Goal: Information Seeking & Learning: Stay updated

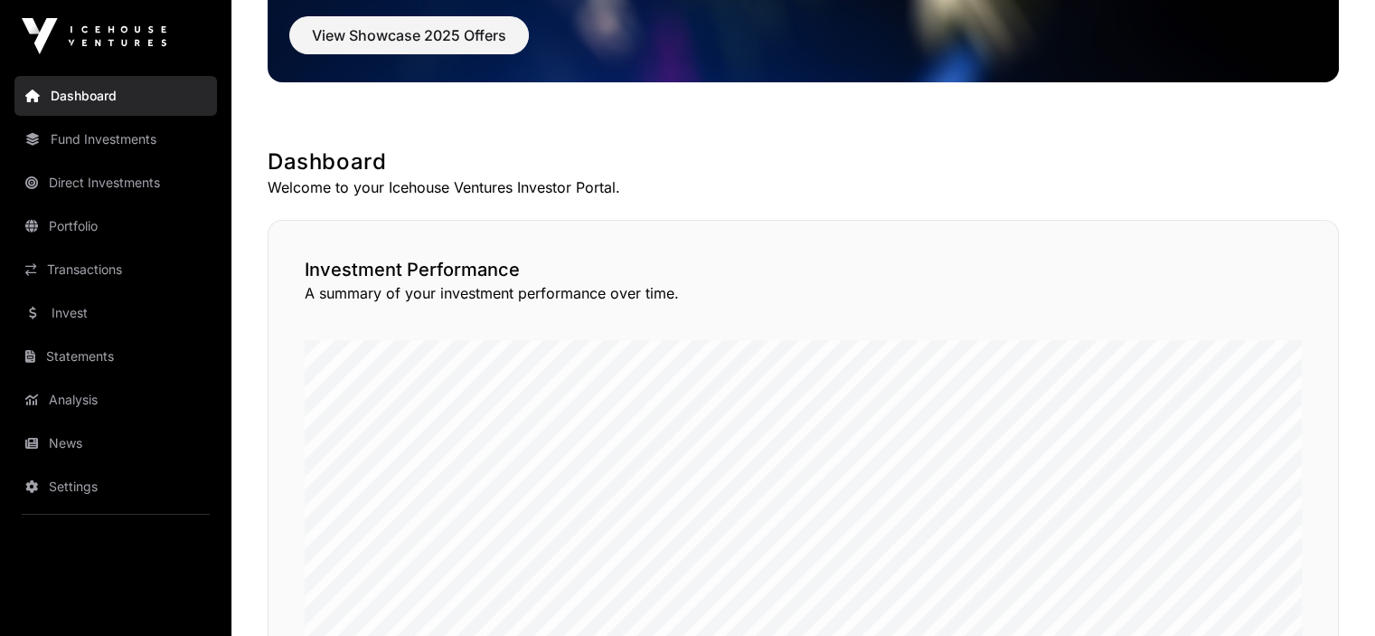
scroll to position [181, 0]
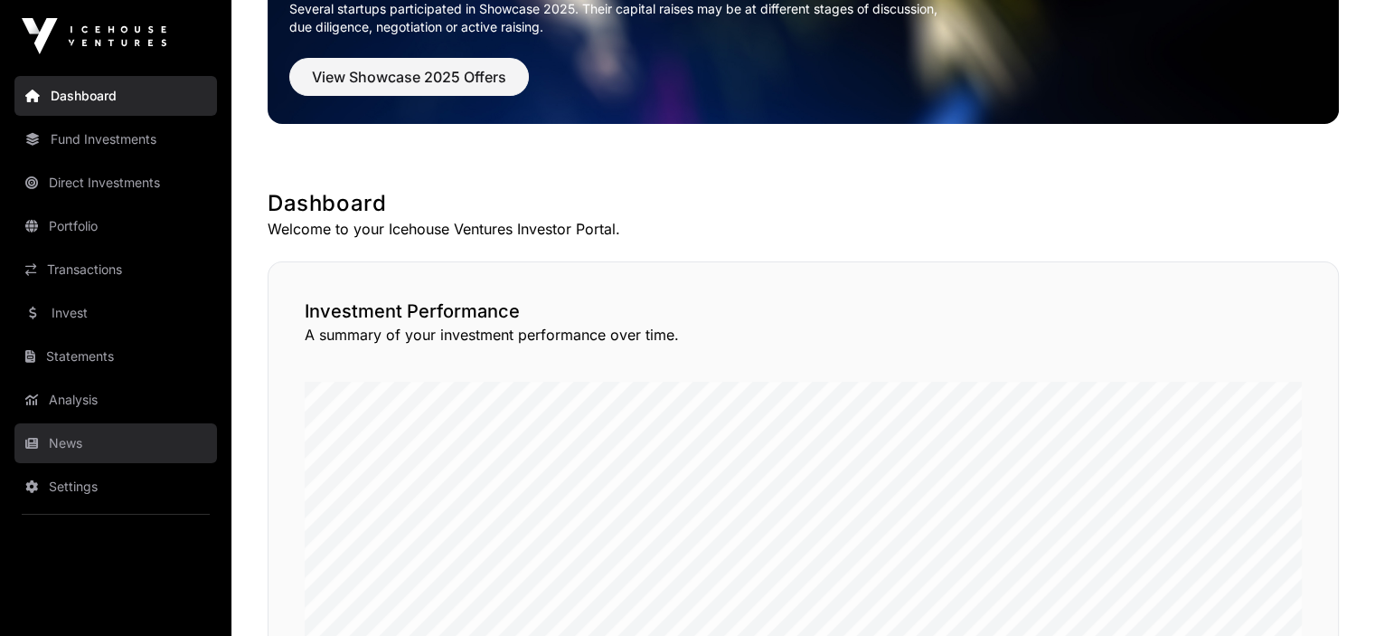
click at [59, 440] on link "News" at bounding box center [115, 443] width 203 height 40
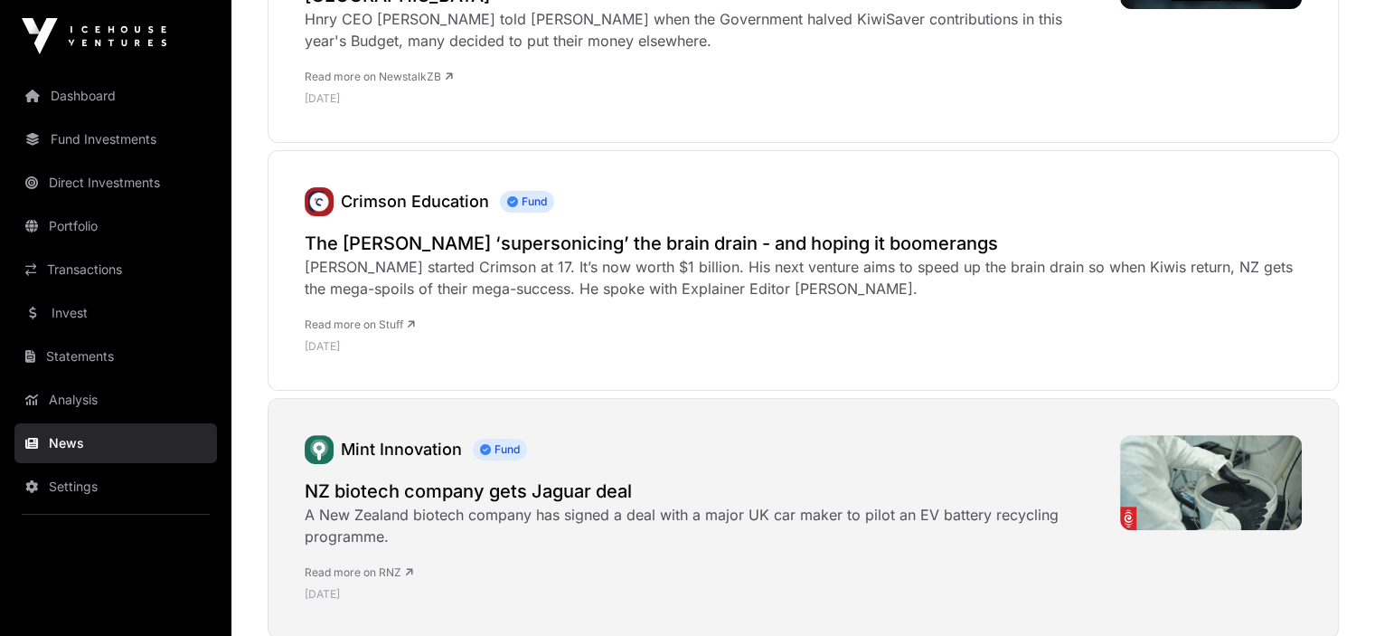
scroll to position [362, 0]
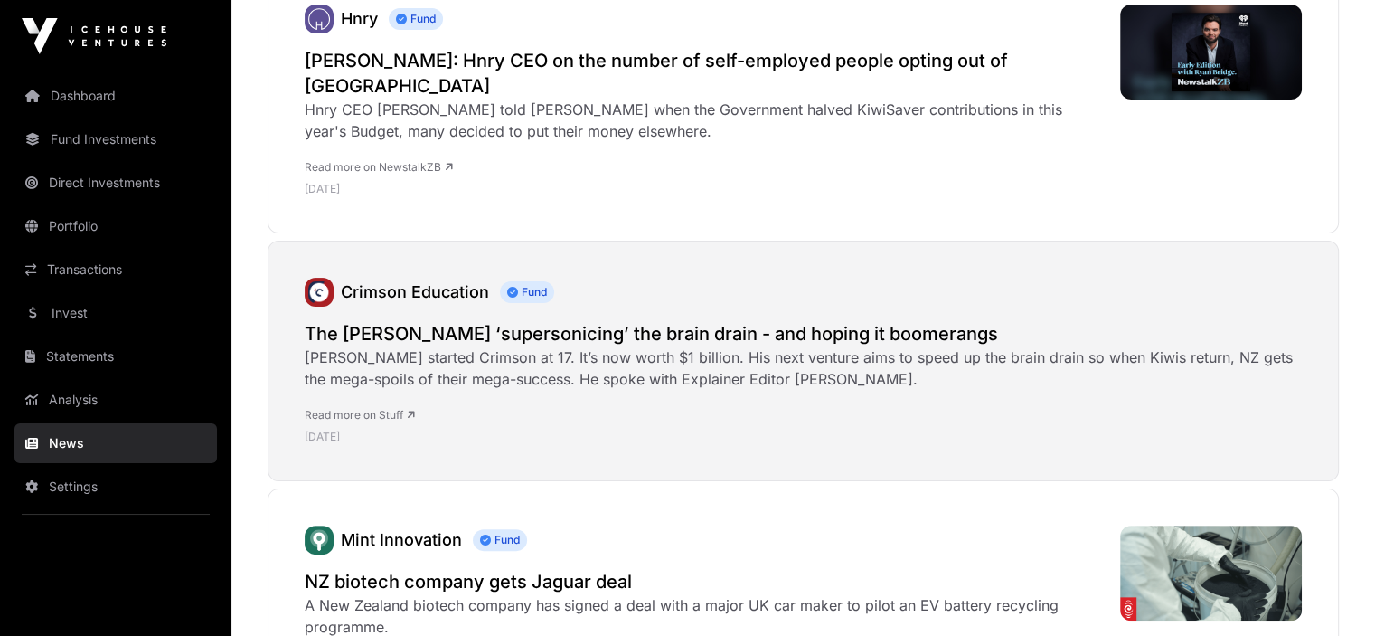
click at [476, 321] on h2 "The [PERSON_NAME] ‘supersonicing’ the brain drain - and hoping it boomerangs" at bounding box center [803, 333] width 997 height 25
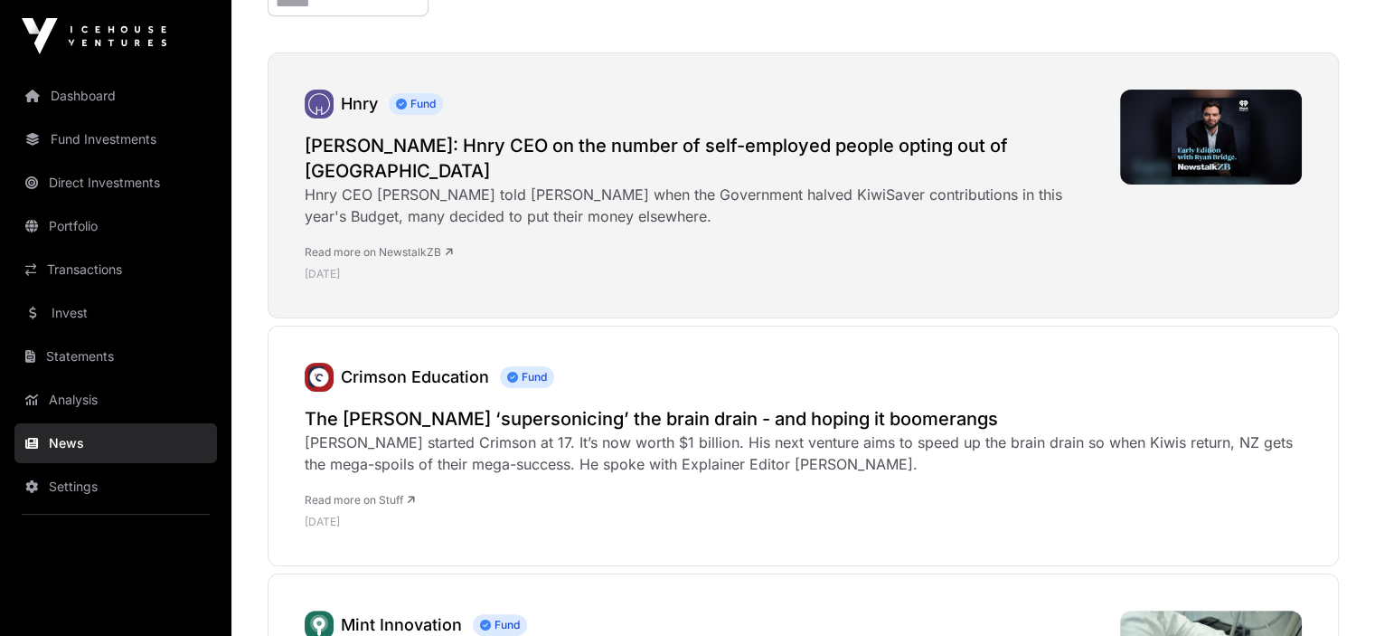
scroll to position [181, 0]
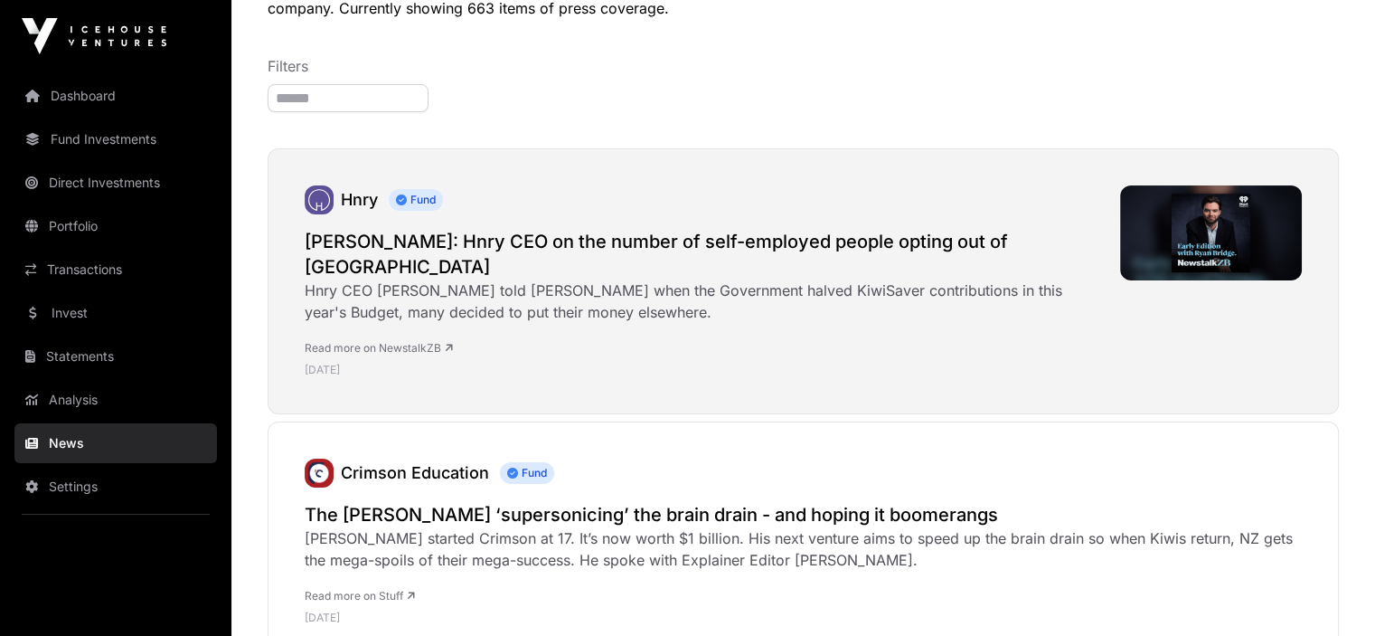
click at [441, 239] on h2 "[PERSON_NAME]: Hnry CEO on the number of self-employed people opting out of [GE…" at bounding box center [703, 254] width 797 height 51
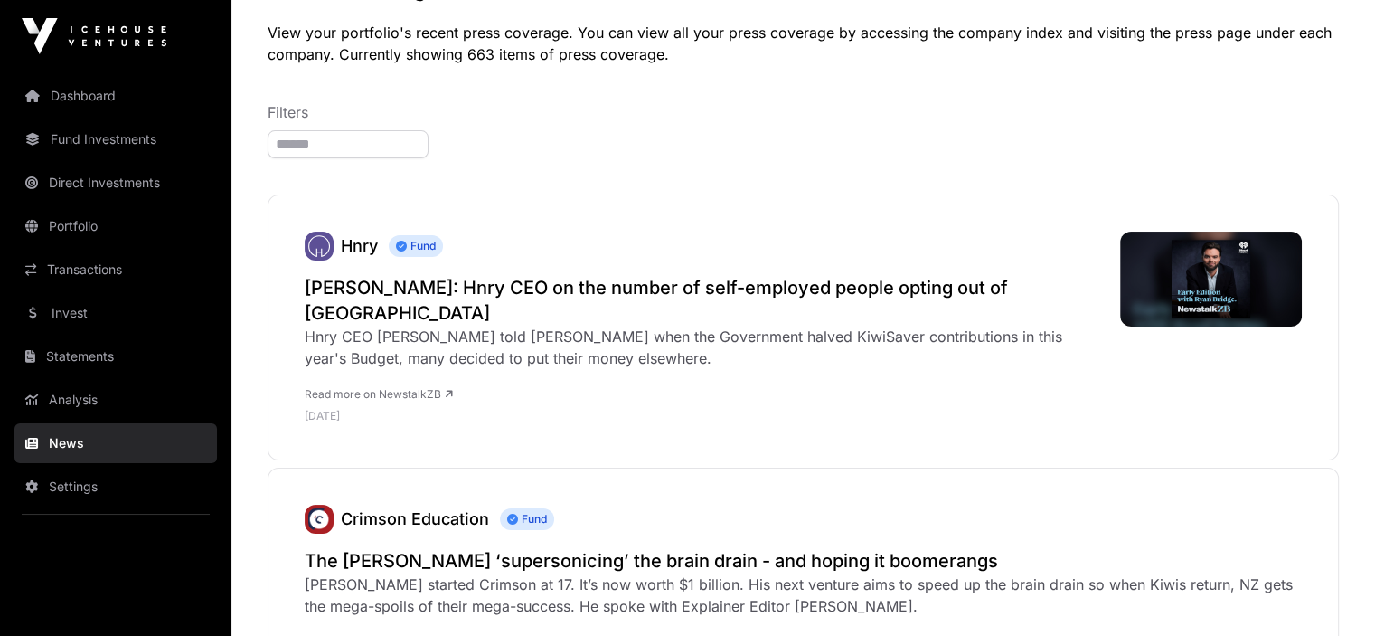
scroll to position [0, 0]
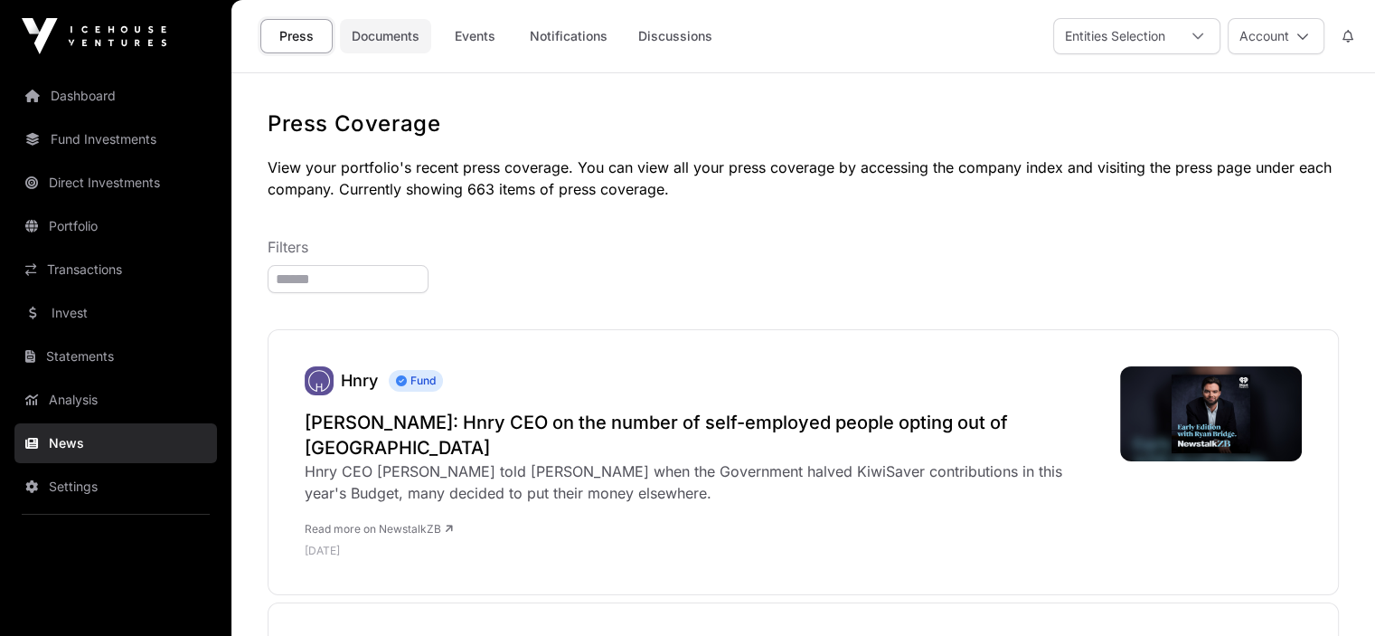
click at [403, 35] on link "Documents" at bounding box center [385, 36] width 91 height 34
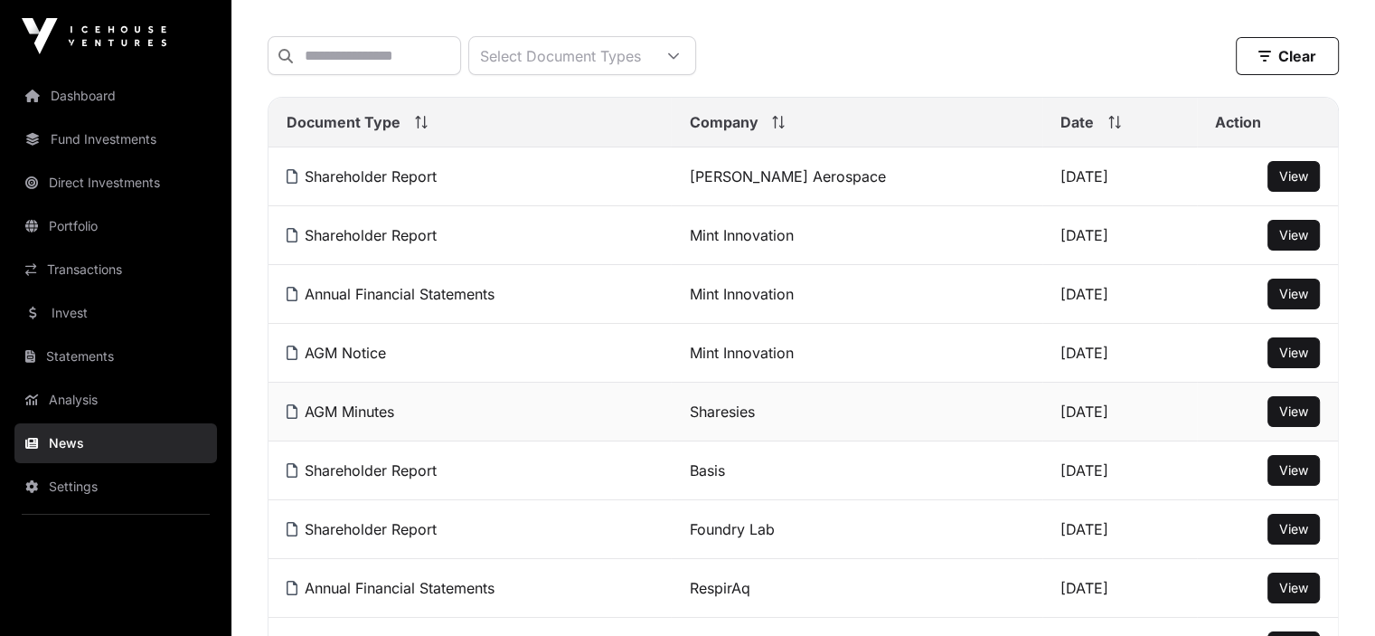
scroll to position [181, 0]
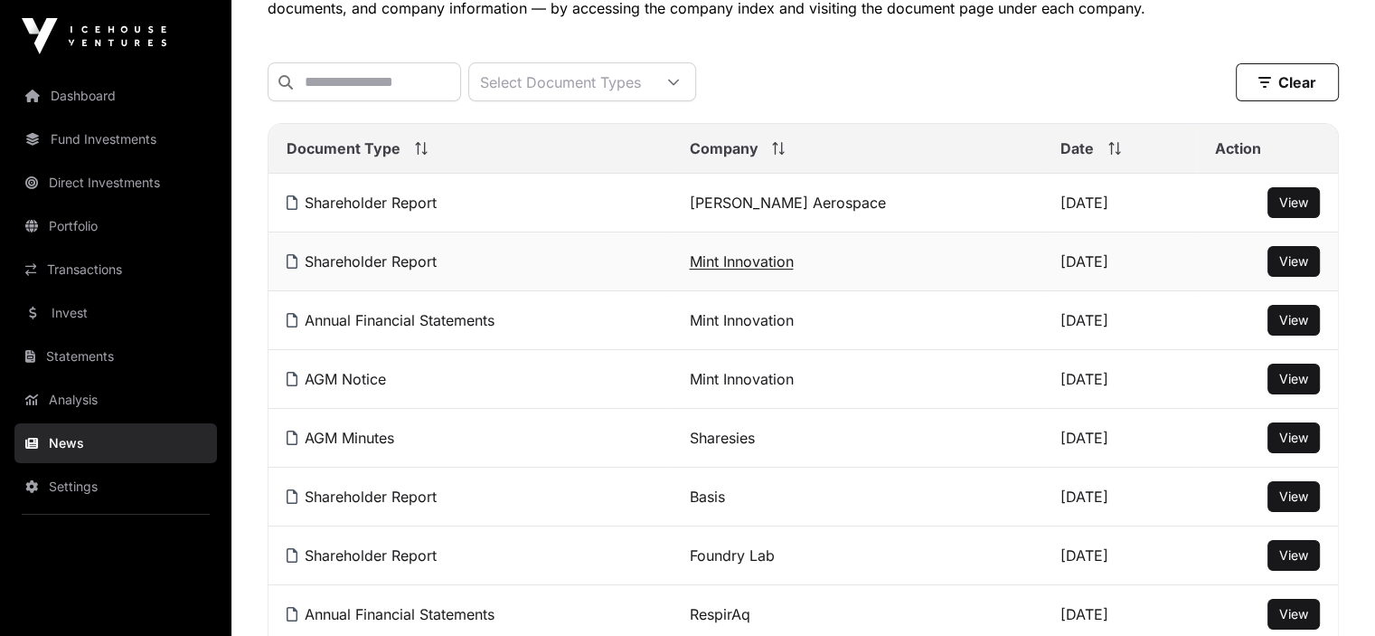
click at [740, 266] on link "Mint Innovation" at bounding box center [741, 261] width 104 height 18
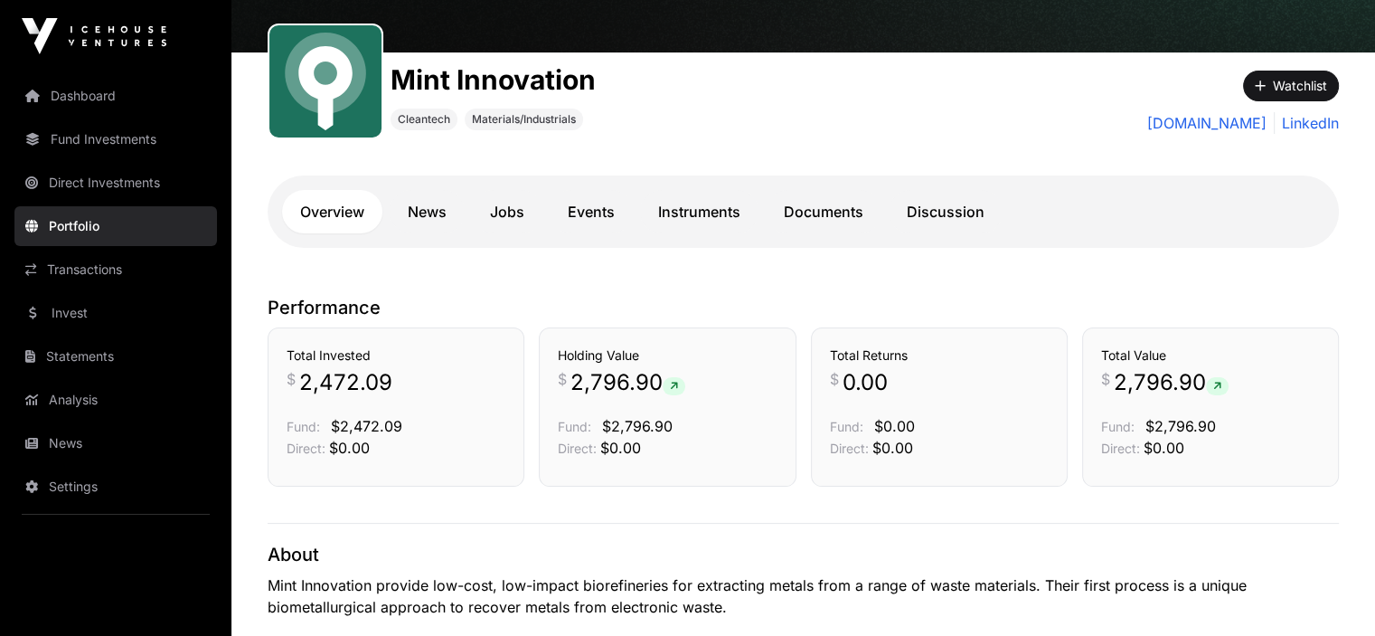
scroll to position [90, 0]
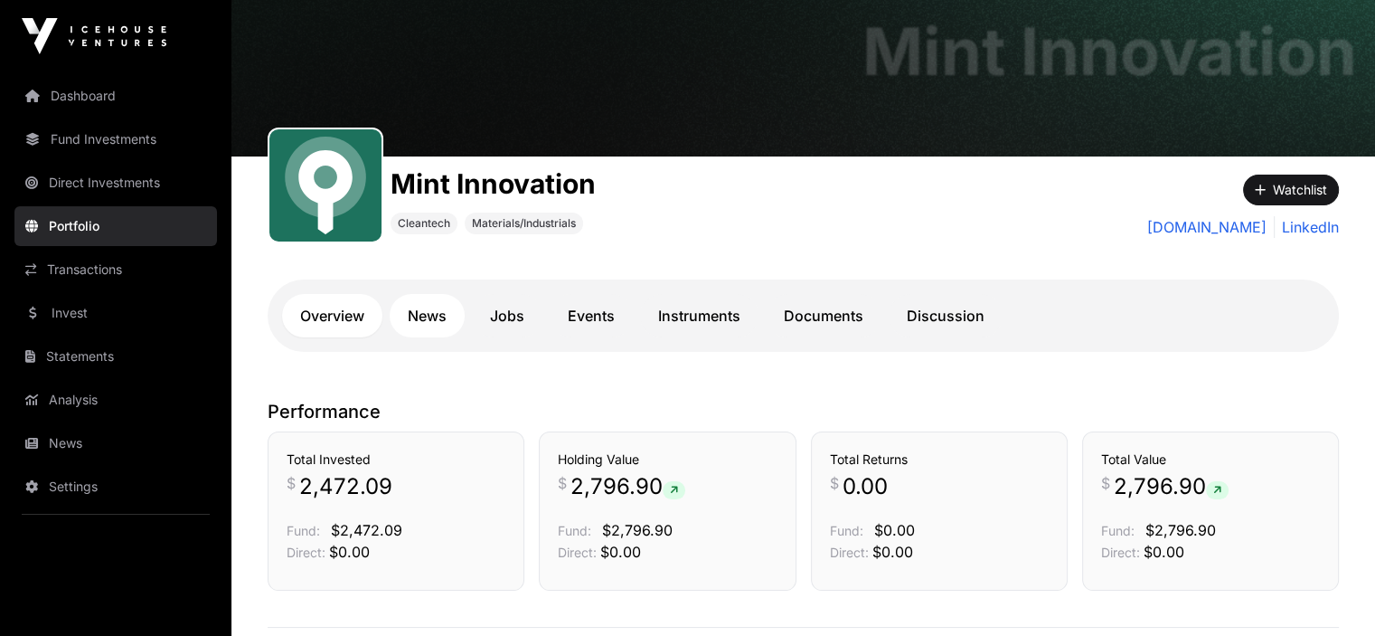
click at [426, 311] on link "News" at bounding box center [427, 315] width 75 height 43
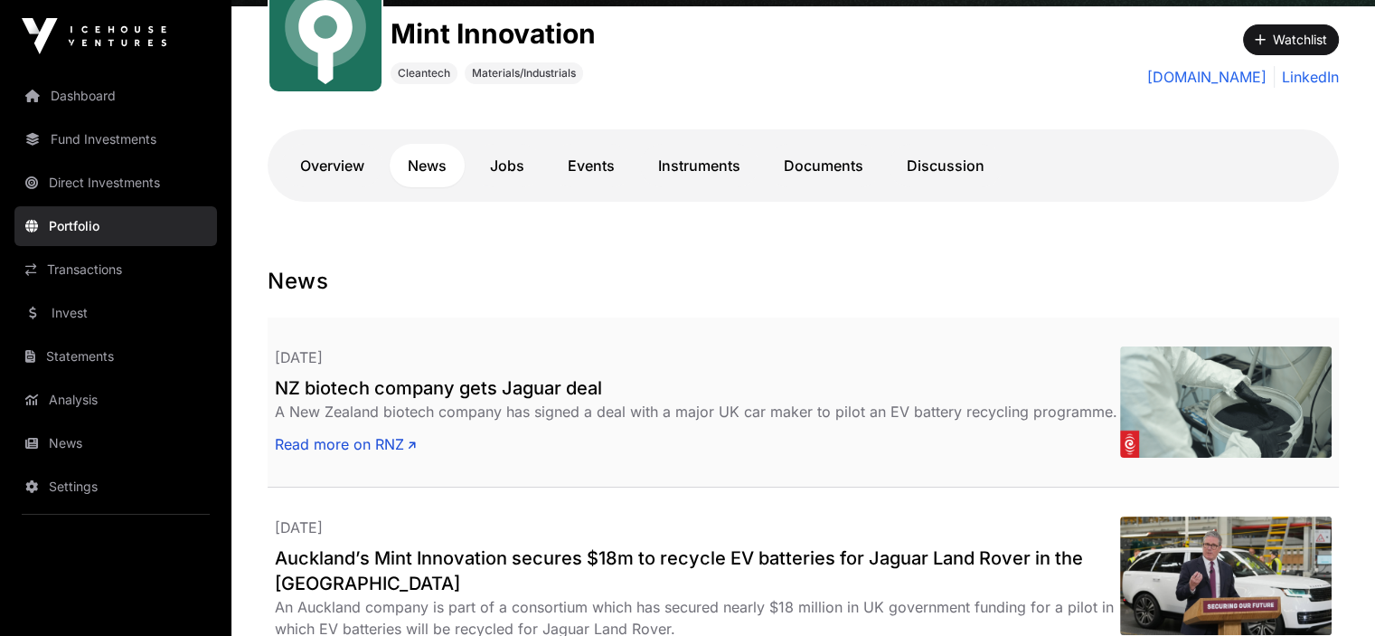
scroll to position [271, 0]
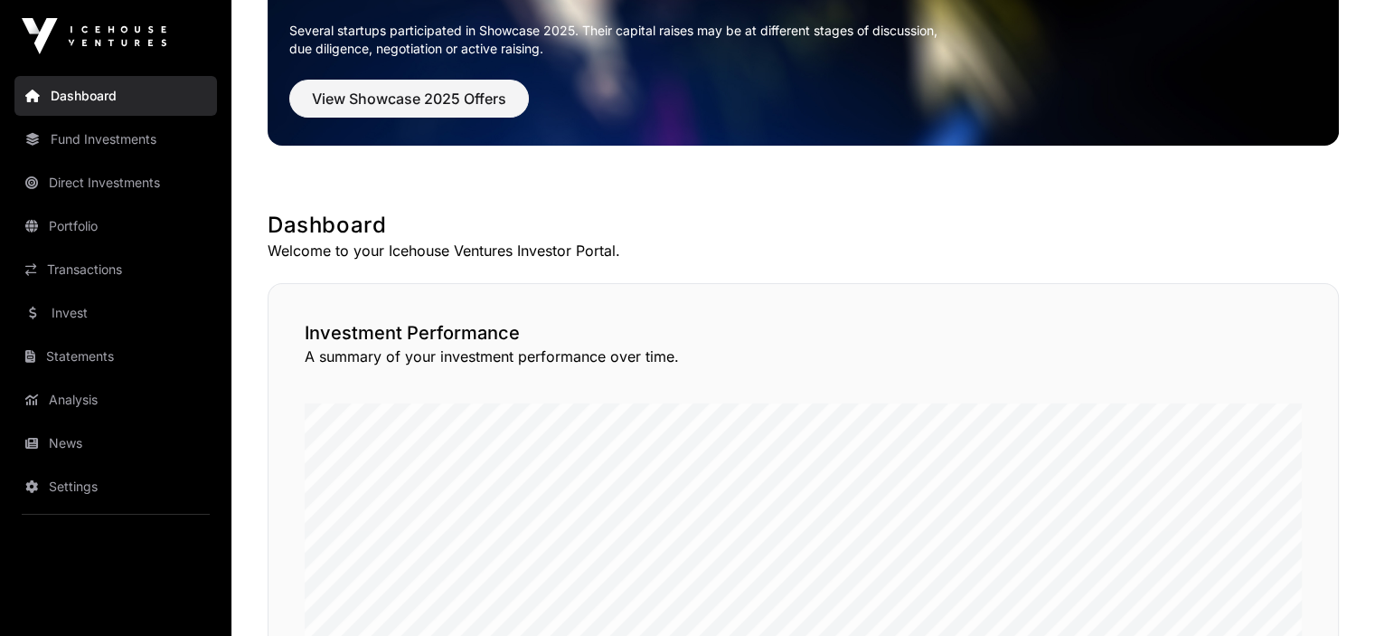
scroll to position [181, 0]
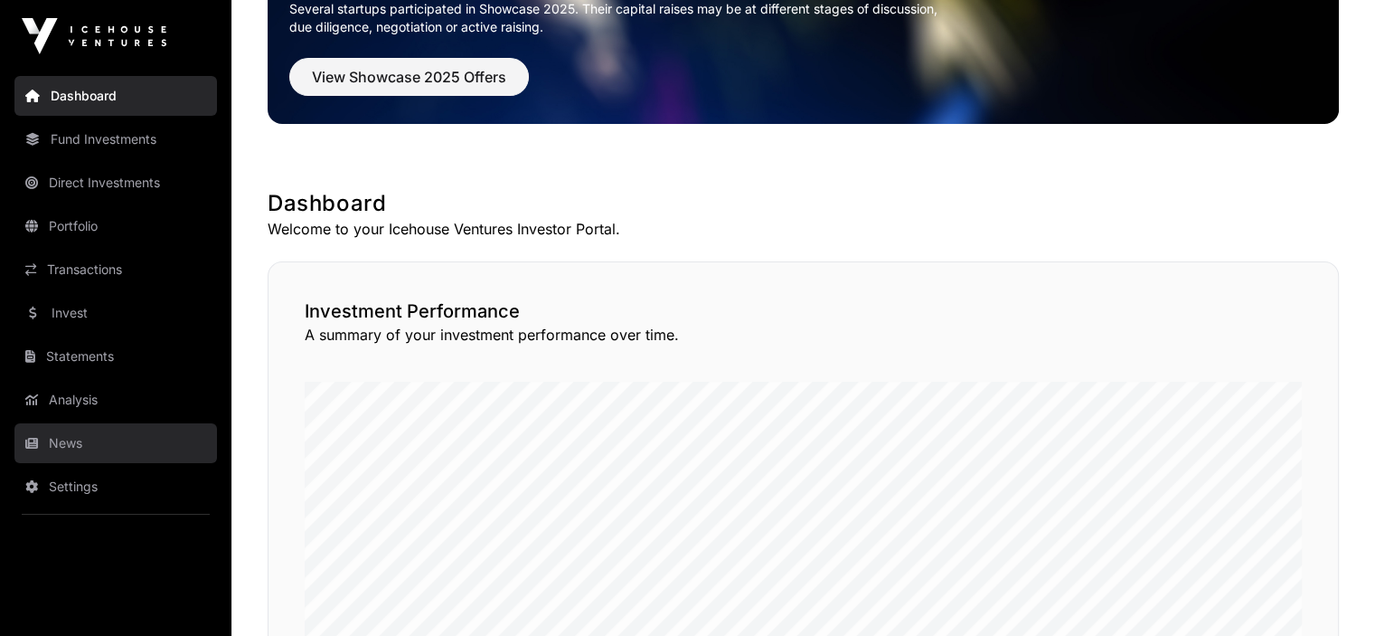
click at [61, 438] on link "News" at bounding box center [115, 443] width 203 height 40
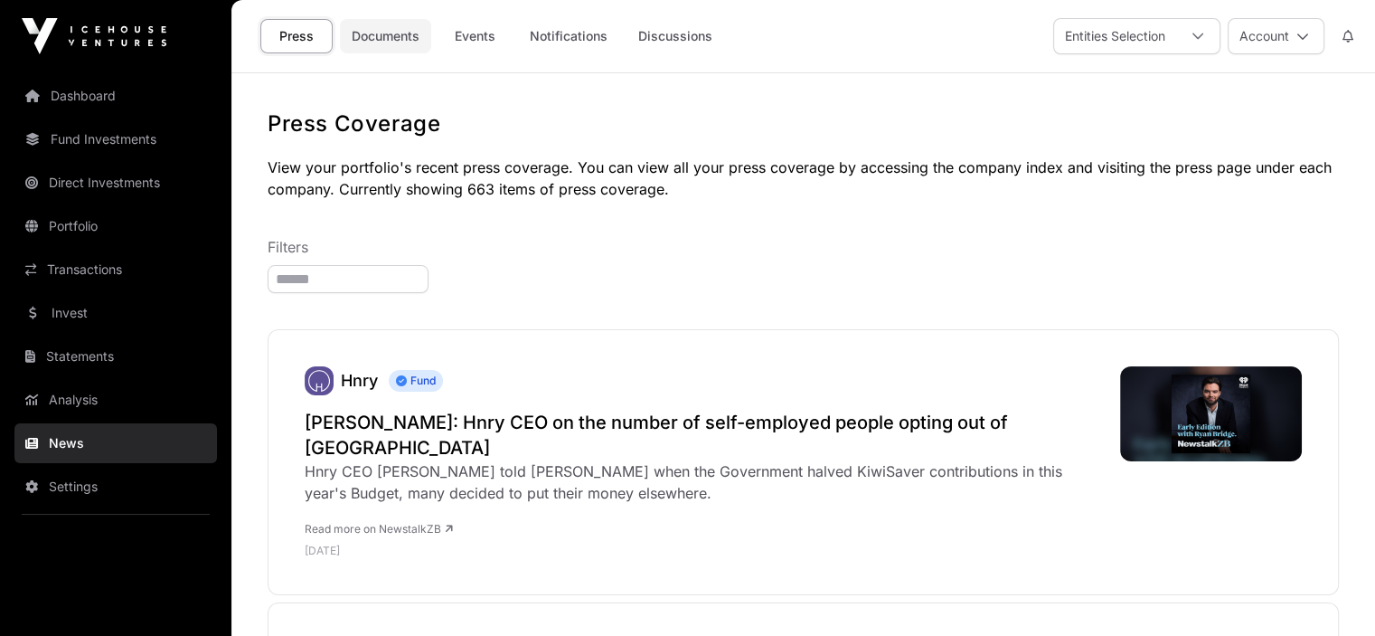
click at [380, 32] on link "Documents" at bounding box center [385, 36] width 91 height 34
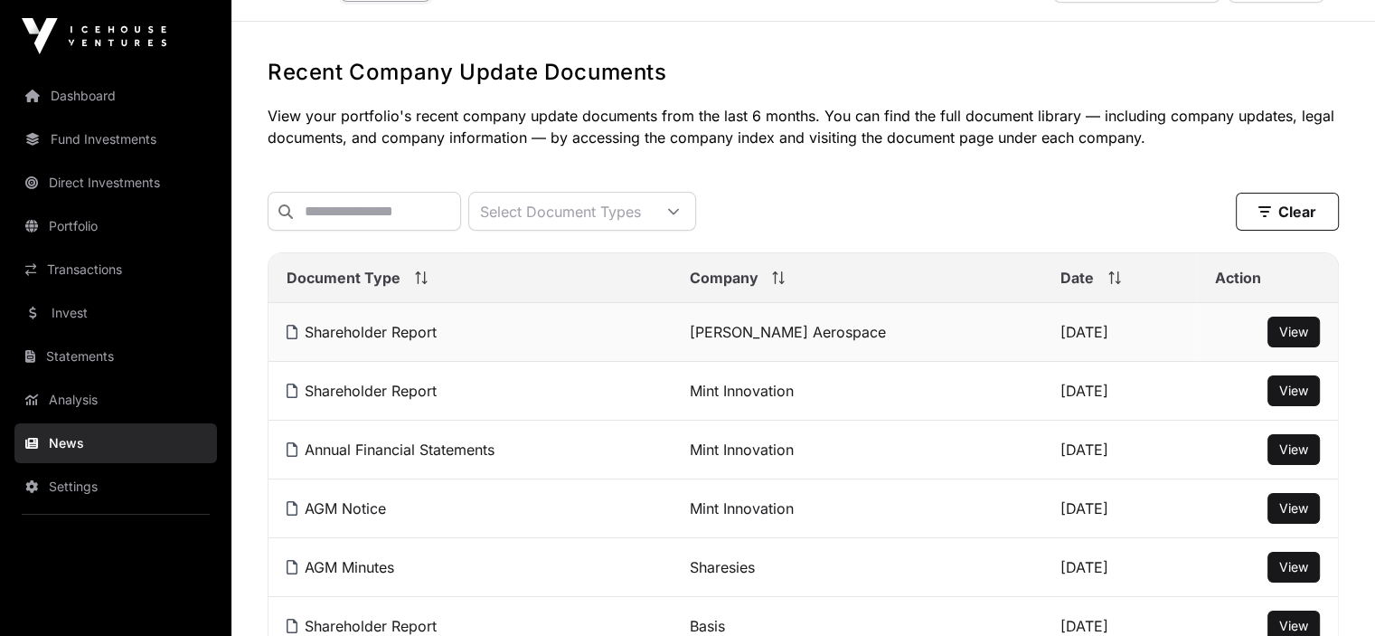
scroll to position [90, 0]
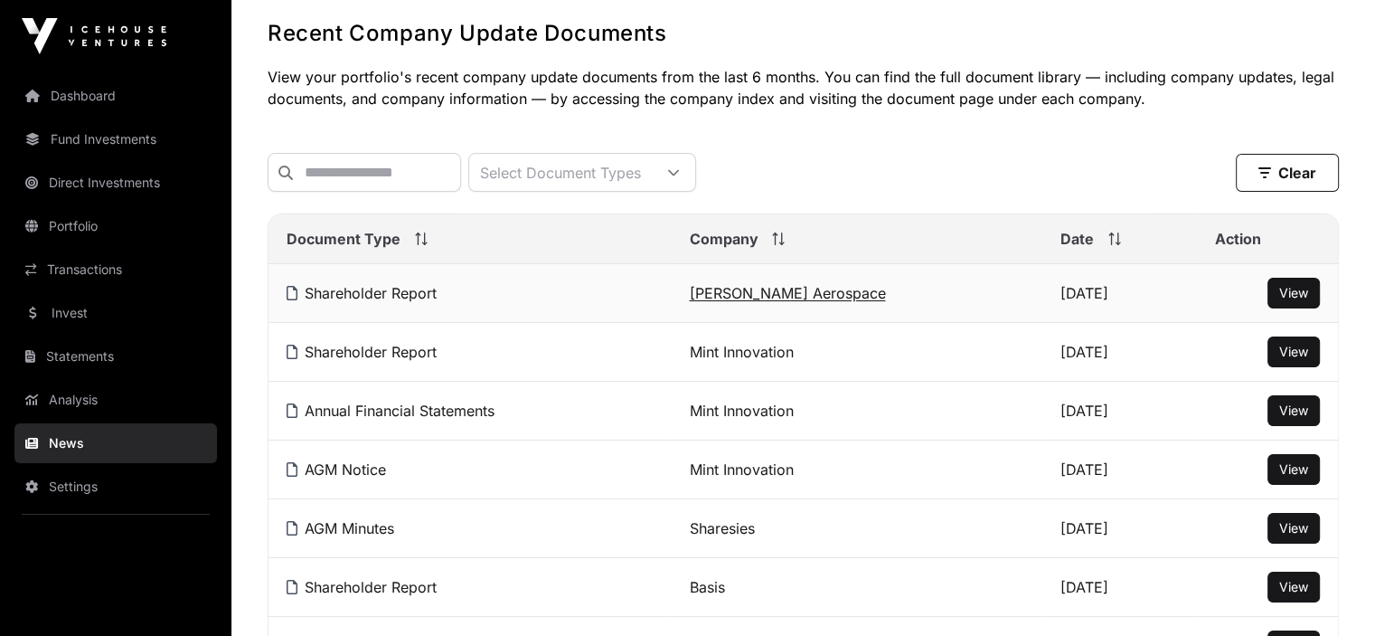
click at [777, 302] on link "[PERSON_NAME] Aerospace" at bounding box center [787, 293] width 196 height 18
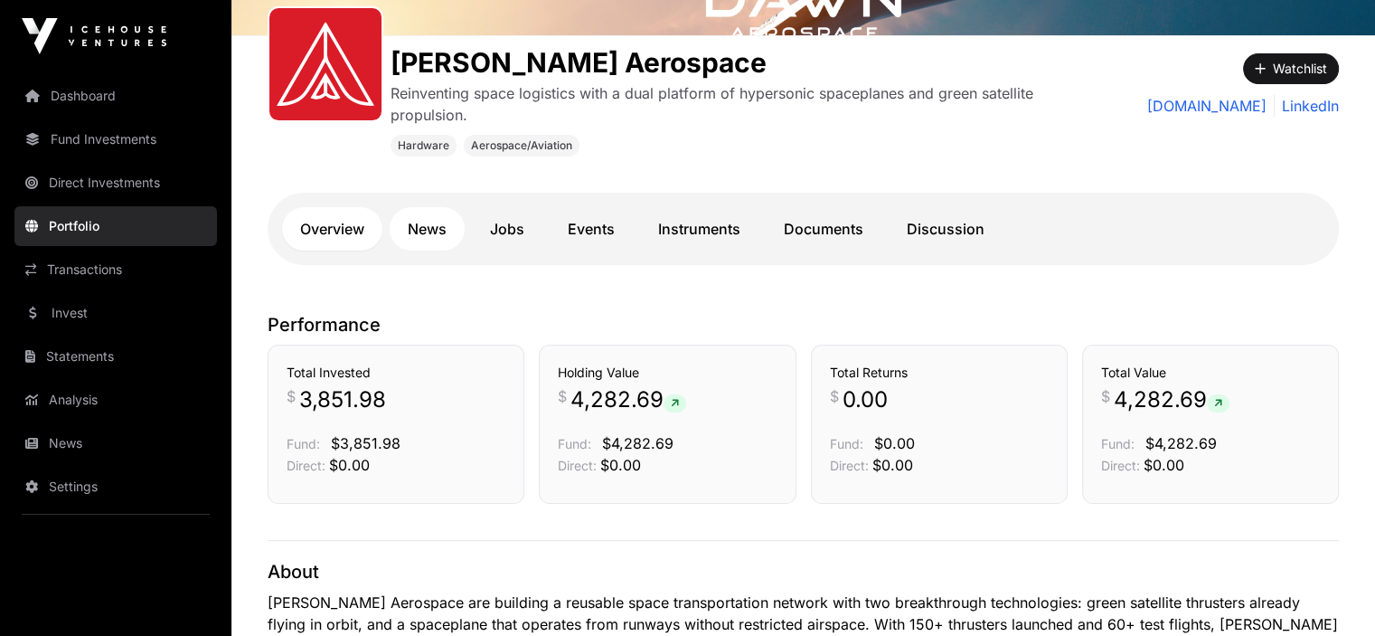
scroll to position [271, 0]
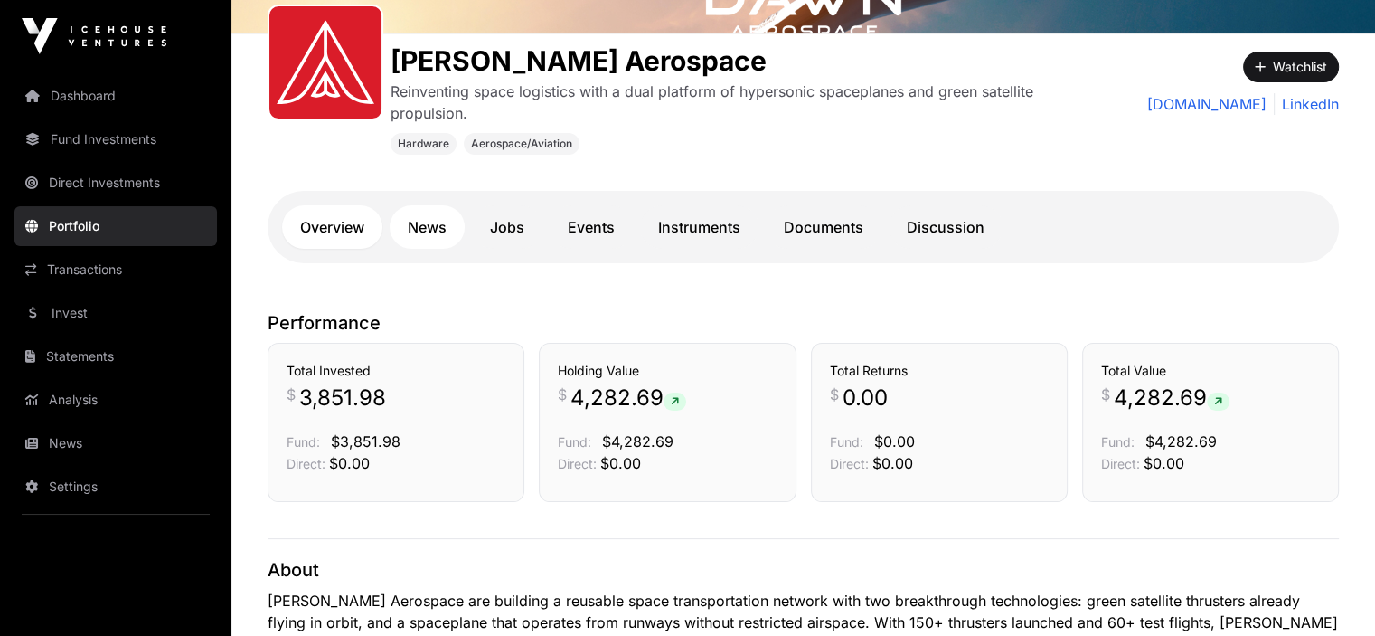
click at [429, 227] on link "News" at bounding box center [427, 226] width 75 height 43
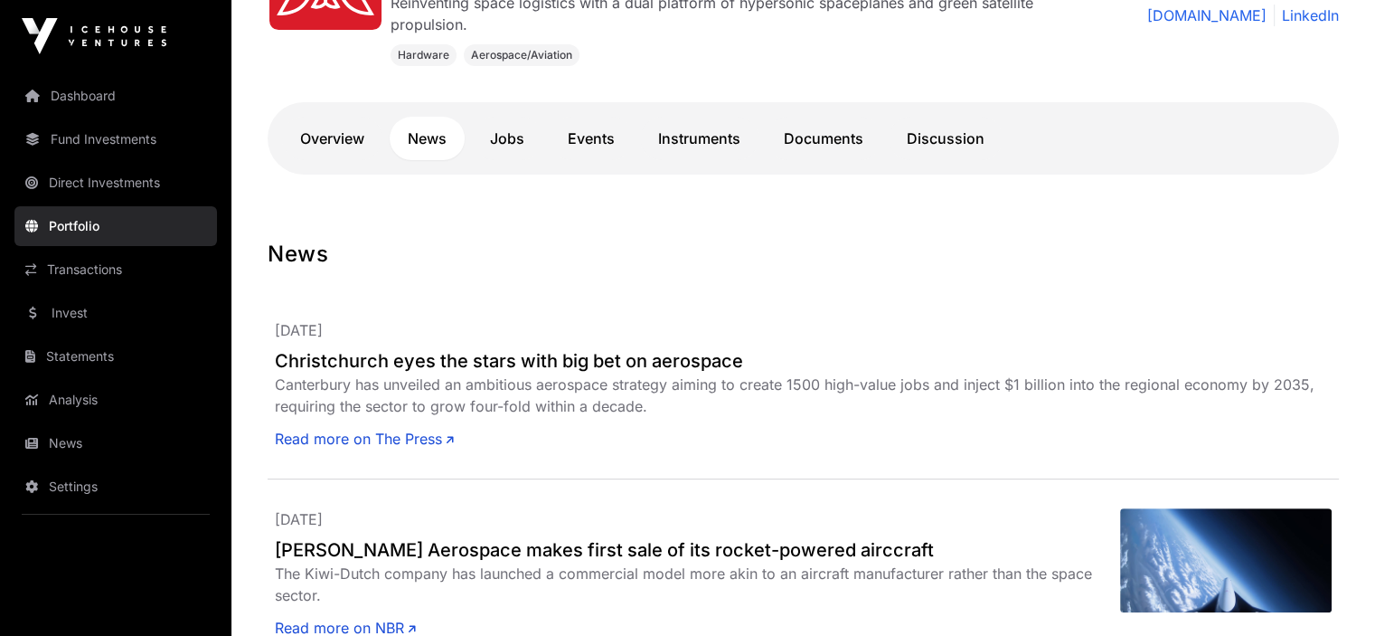
scroll to position [181, 0]
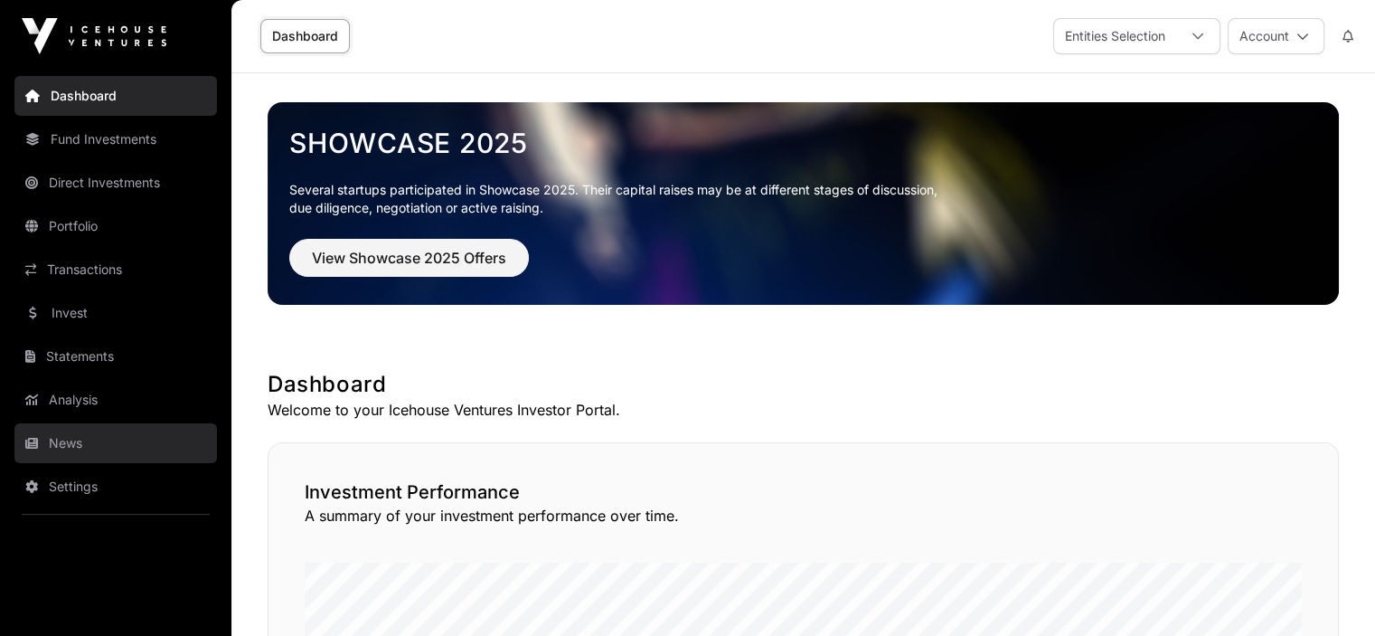
click at [74, 443] on link "News" at bounding box center [115, 443] width 203 height 40
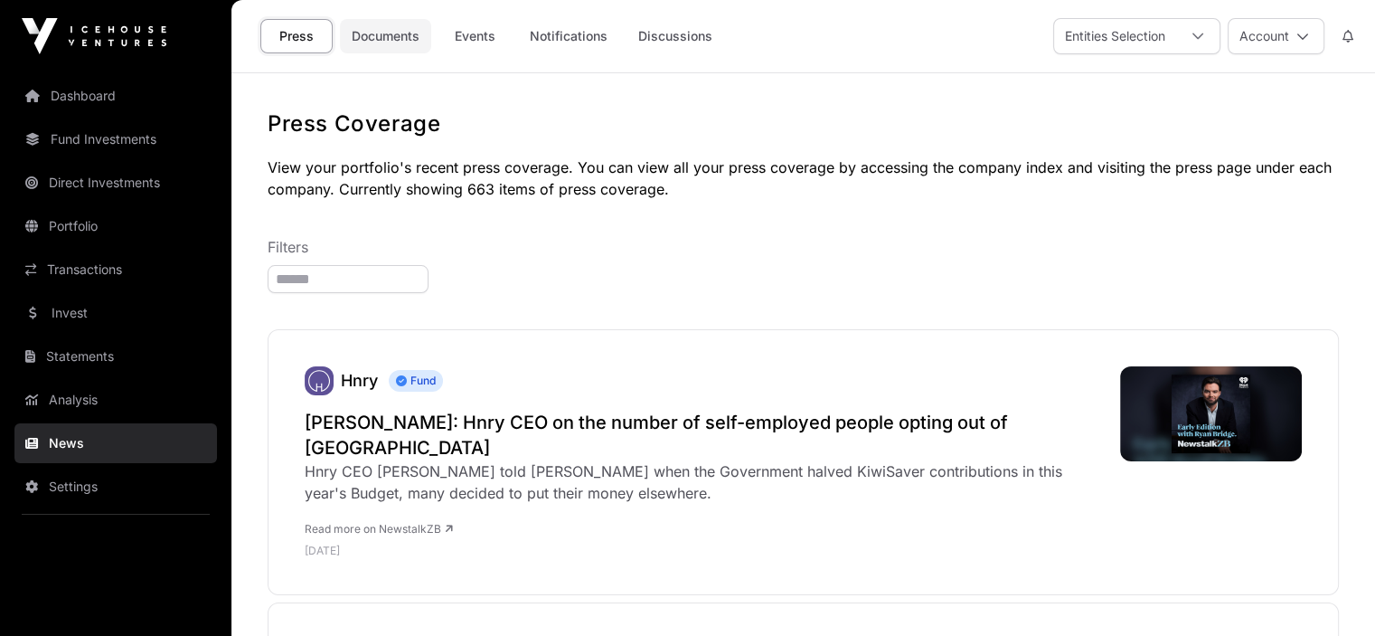
click at [393, 31] on link "Documents" at bounding box center [385, 36] width 91 height 34
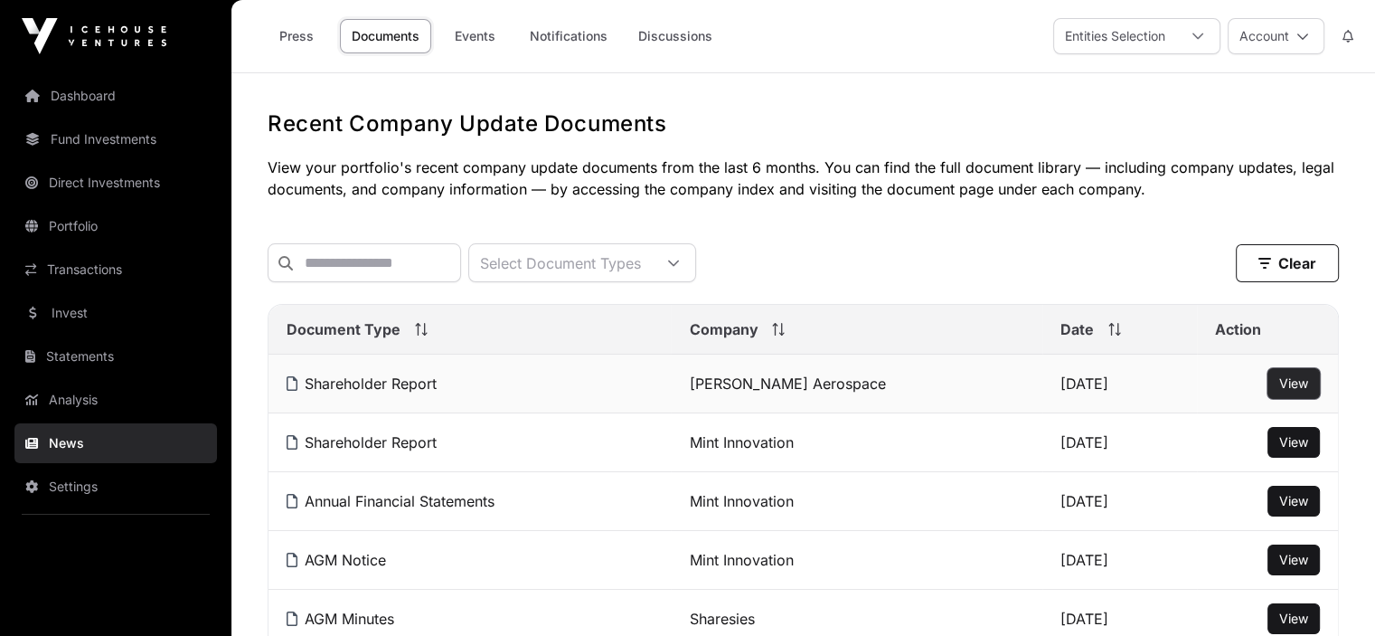
click at [1291, 384] on button "View" at bounding box center [1293, 383] width 52 height 31
click at [1291, 390] on span "View" at bounding box center [1293, 382] width 29 height 15
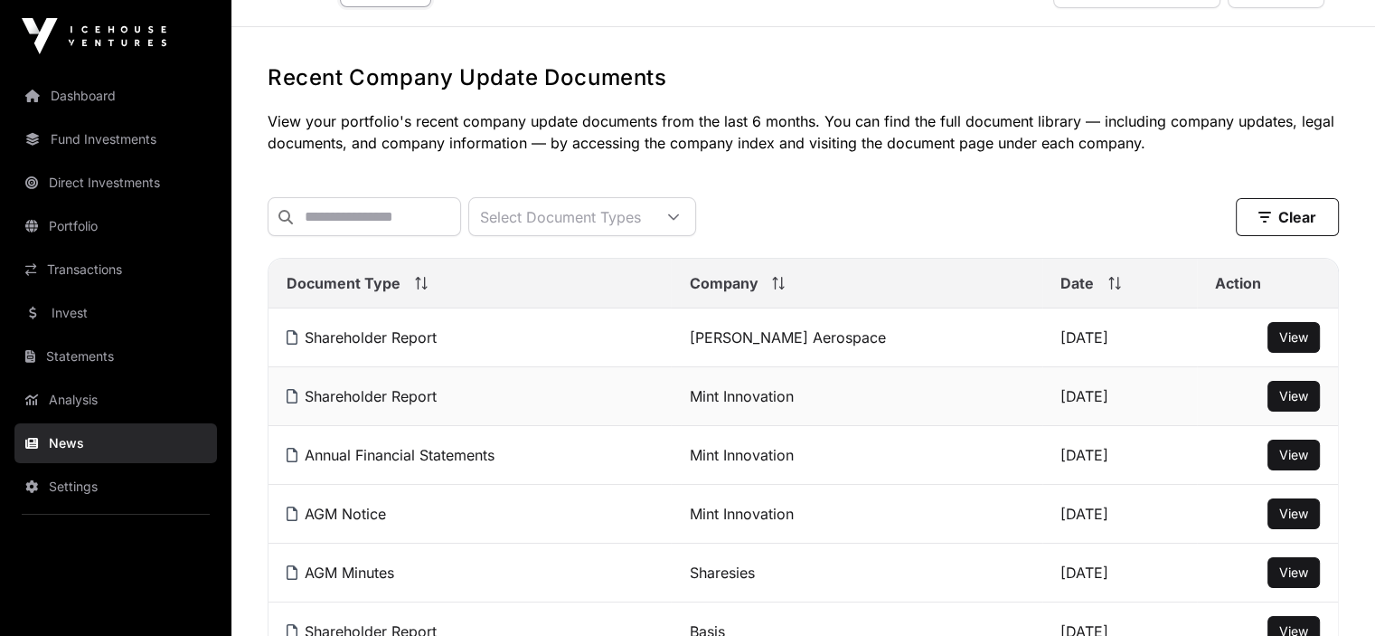
scroll to position [90, 0]
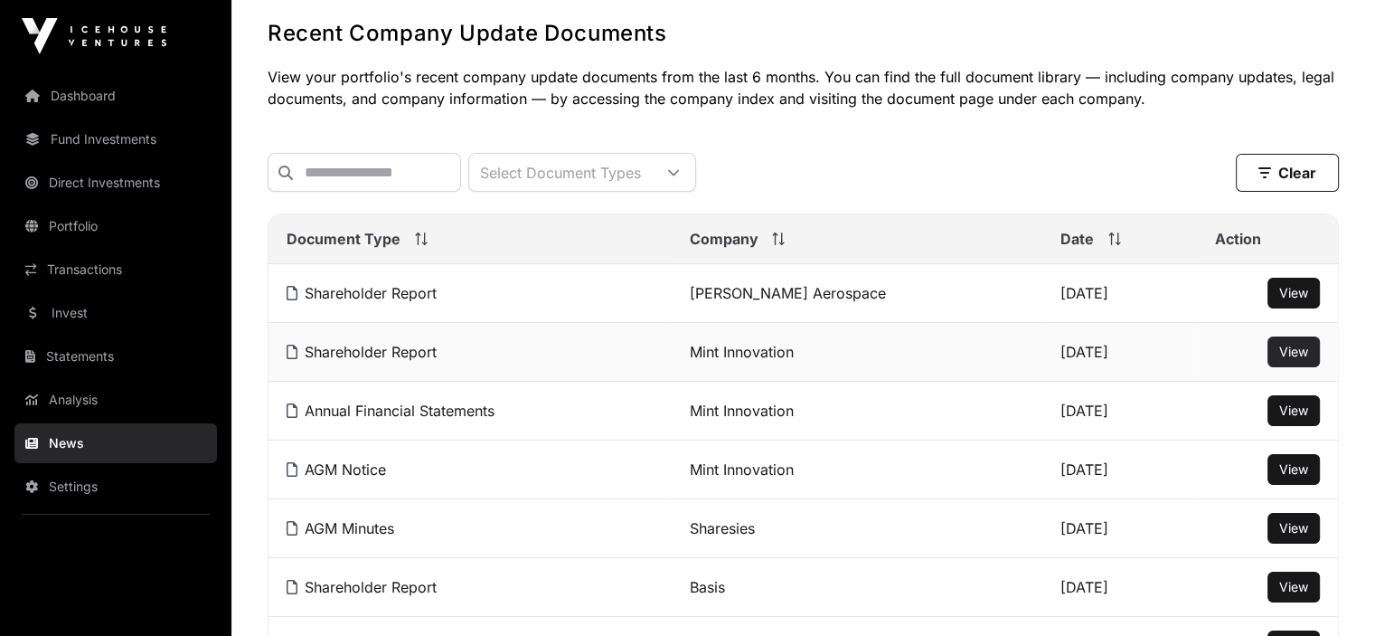
click at [1302, 354] on span "View" at bounding box center [1293, 351] width 29 height 15
